Goal: Transaction & Acquisition: Purchase product/service

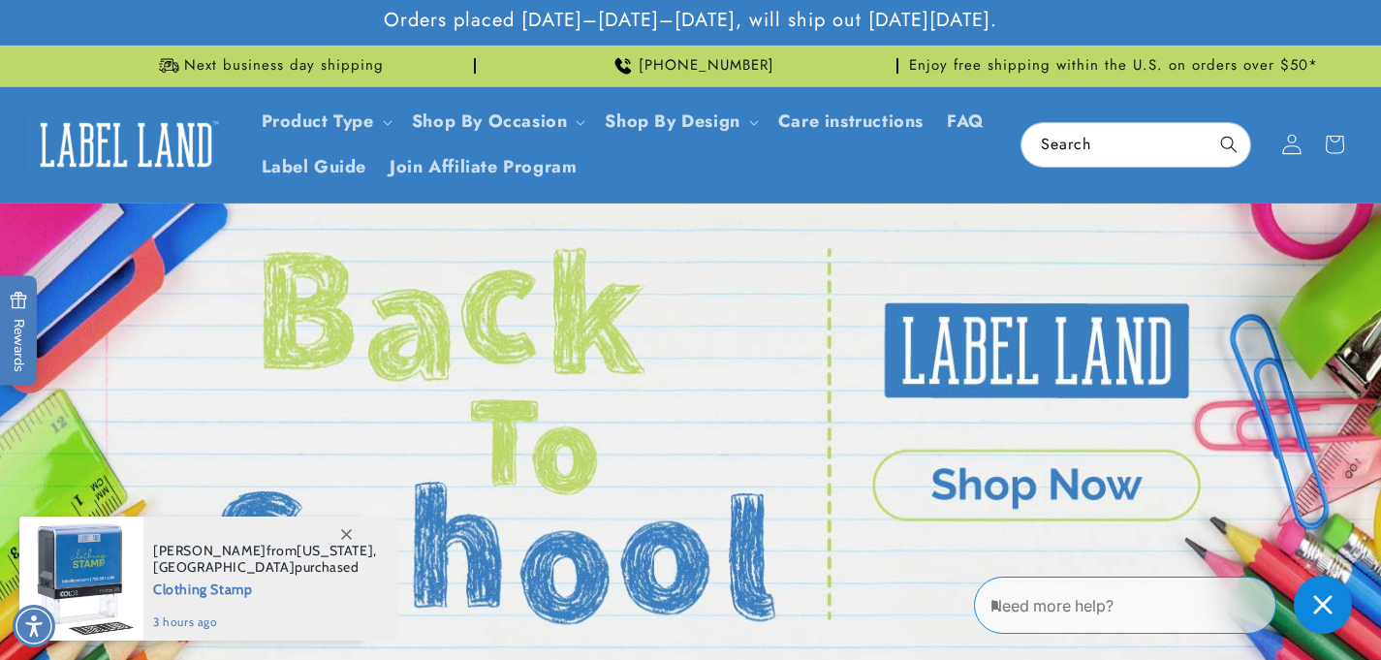
click at [1284, 148] on icon at bounding box center [1291, 144] width 18 height 19
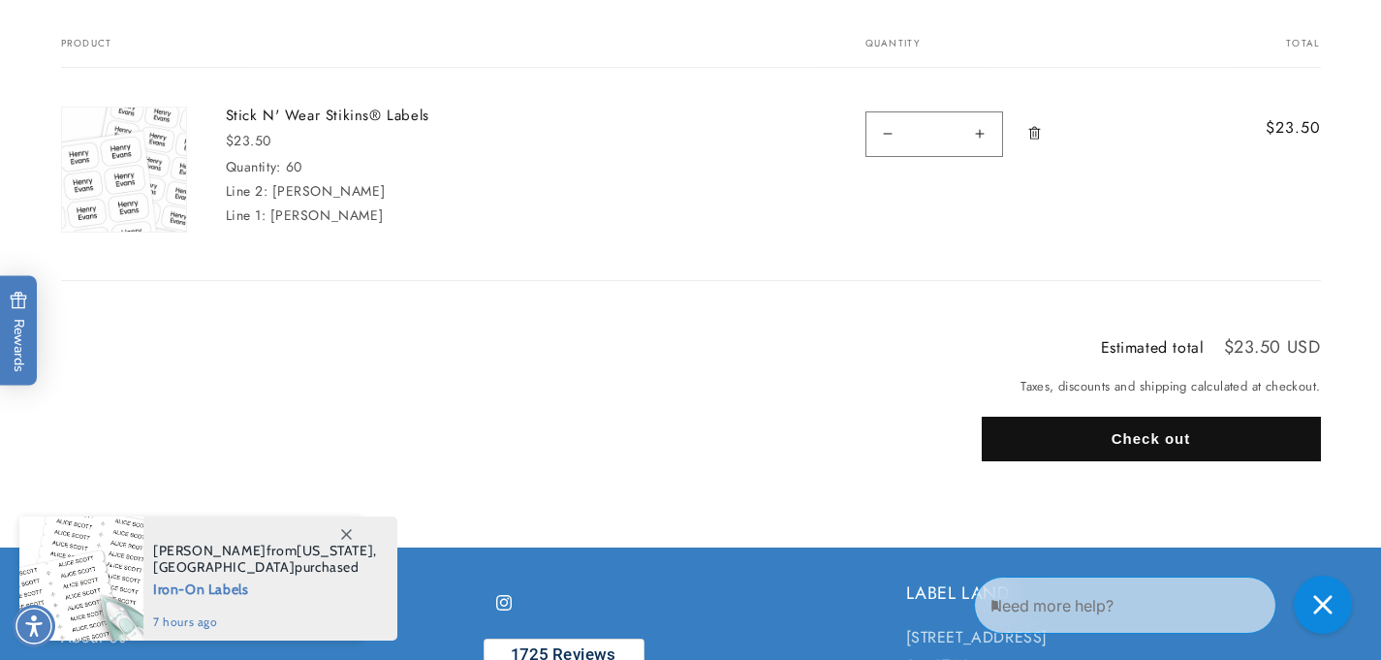
scroll to position [388, 0]
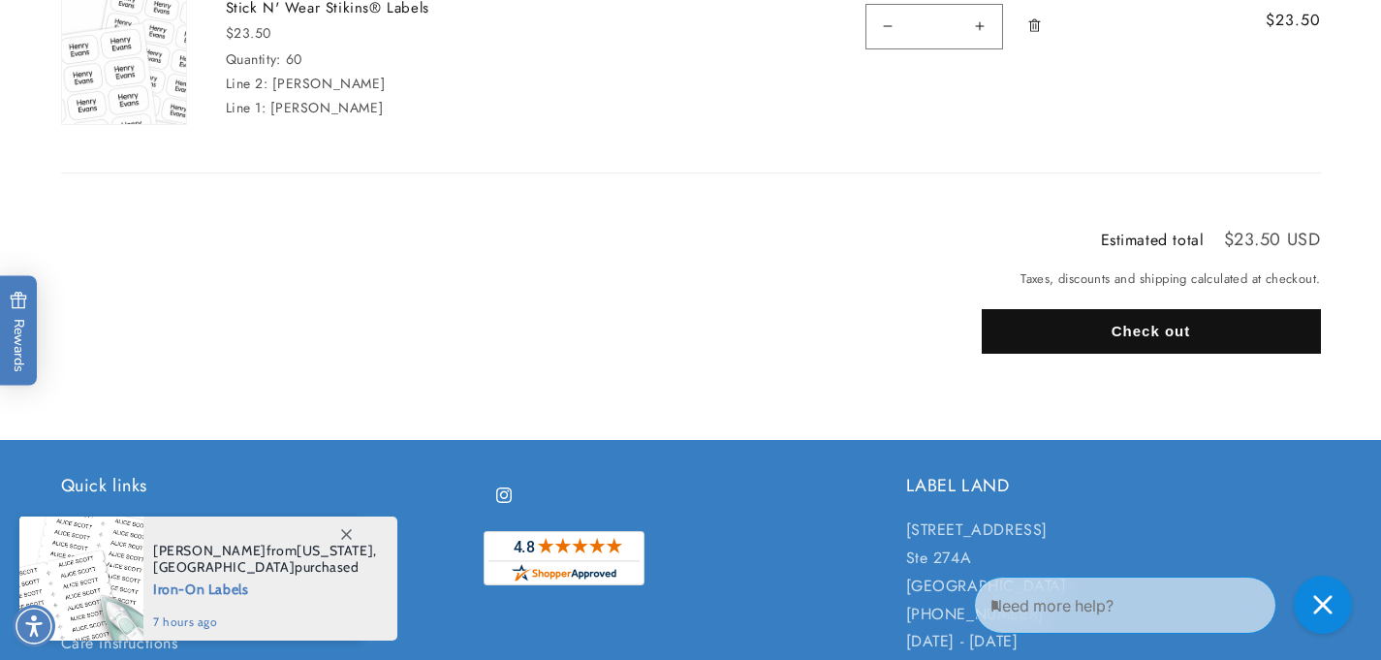
click at [1113, 340] on button "Check out" at bounding box center [1151, 331] width 339 height 45
